Goal: Task Accomplishment & Management: Use online tool/utility

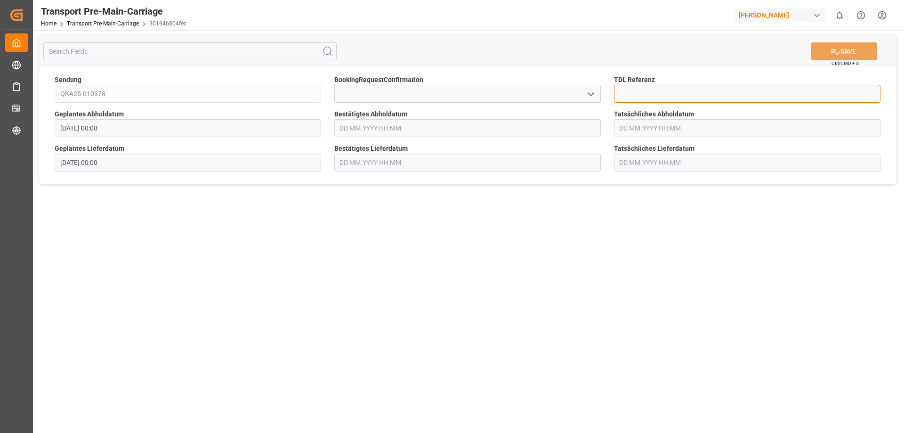
click at [630, 93] on input at bounding box center [747, 94] width 267 height 18
type input "36432"
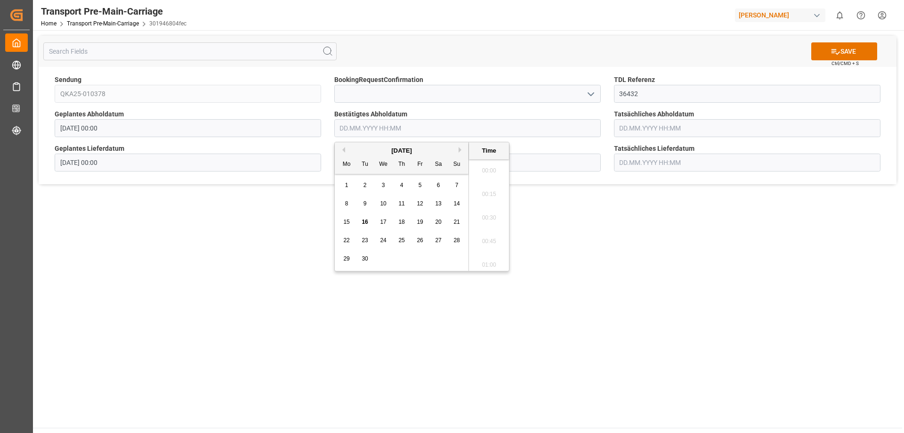
scroll to position [1063, 0]
click at [383, 241] on span "24" at bounding box center [383, 240] width 6 height 7
click at [487, 194] on li "11:30" at bounding box center [489, 191] width 40 height 24
type input "24.09.2025 11:30"
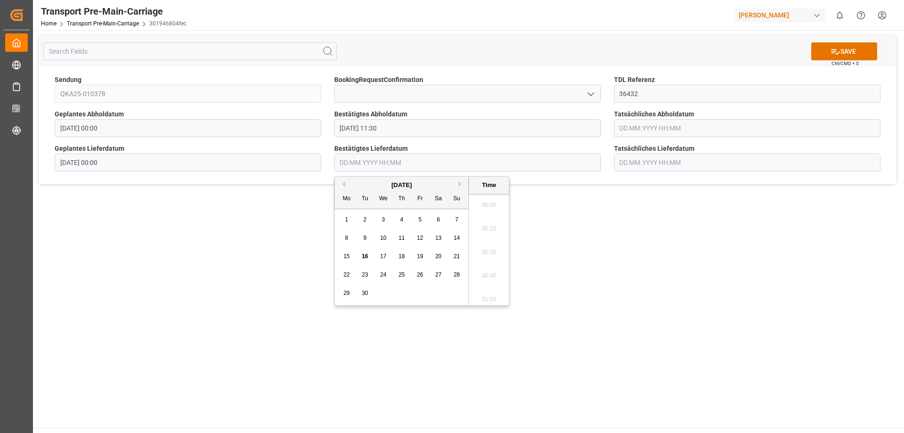
click at [351, 164] on input "text" at bounding box center [467, 163] width 267 height 18
click at [421, 276] on span "26" at bounding box center [420, 274] width 6 height 7
click at [480, 271] on li "12:00" at bounding box center [489, 273] width 40 height 24
type input "26.09.2025 12:00"
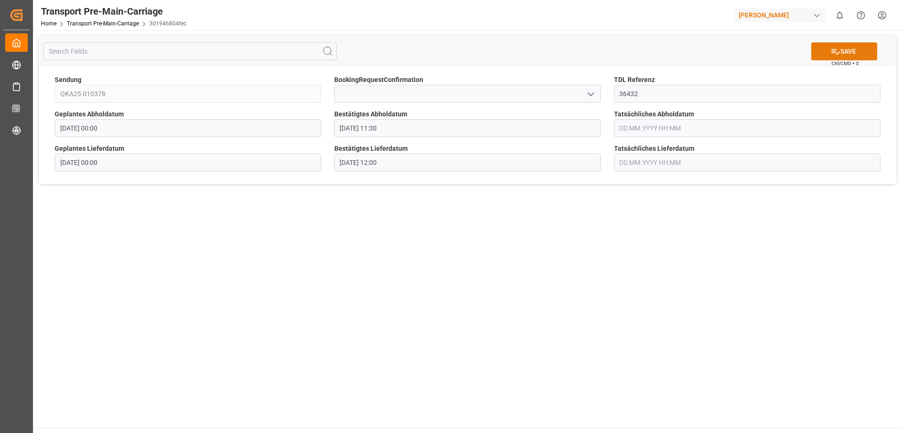
click at [838, 47] on icon at bounding box center [836, 52] width 10 height 10
click at [634, 90] on input at bounding box center [747, 94] width 267 height 18
type input "36425"
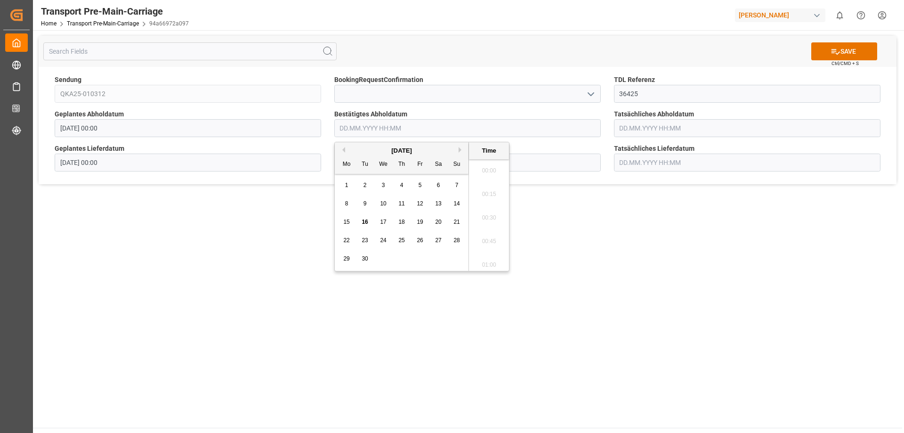
scroll to position [1063, 0]
click at [347, 244] on span "22" at bounding box center [346, 240] width 6 height 7
click at [487, 190] on li "11:30" at bounding box center [489, 191] width 40 height 24
type input "[DATE] 11:30"
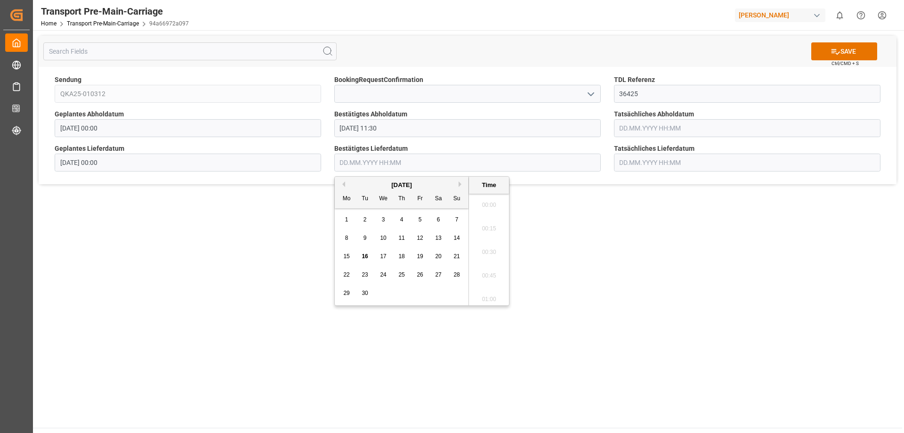
click at [369, 159] on input "text" at bounding box center [467, 163] width 267 height 18
click at [383, 274] on span "24" at bounding box center [383, 274] width 6 height 7
click at [494, 276] on li "12:00" at bounding box center [489, 273] width 40 height 24
type input "[DATE] 12:00"
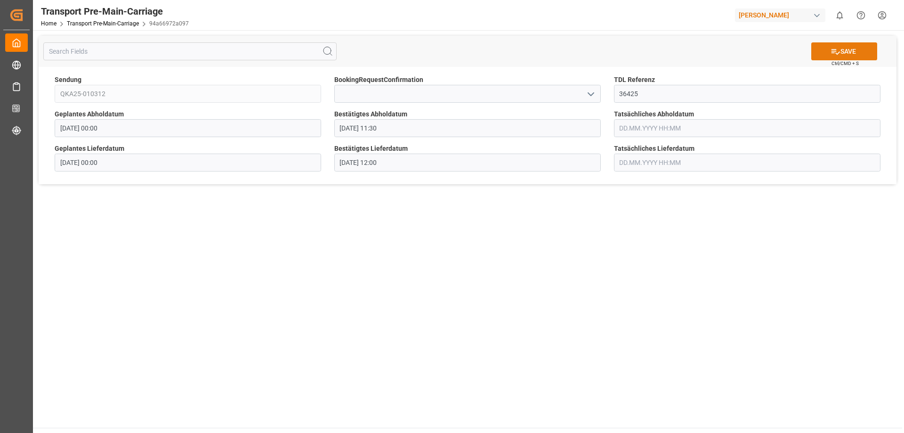
click at [850, 51] on button "SAVE" at bounding box center [845, 51] width 66 height 18
